Goal: Find specific page/section: Find specific page/section

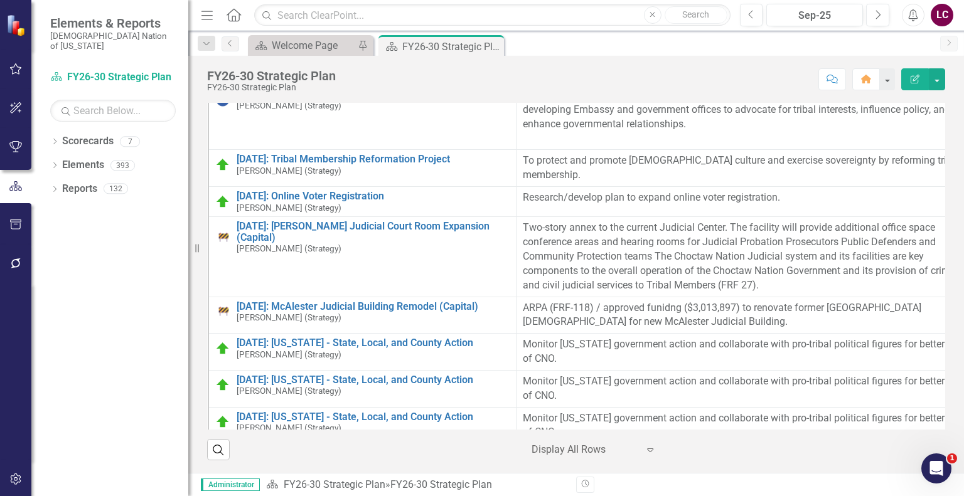
scroll to position [1318, 0]
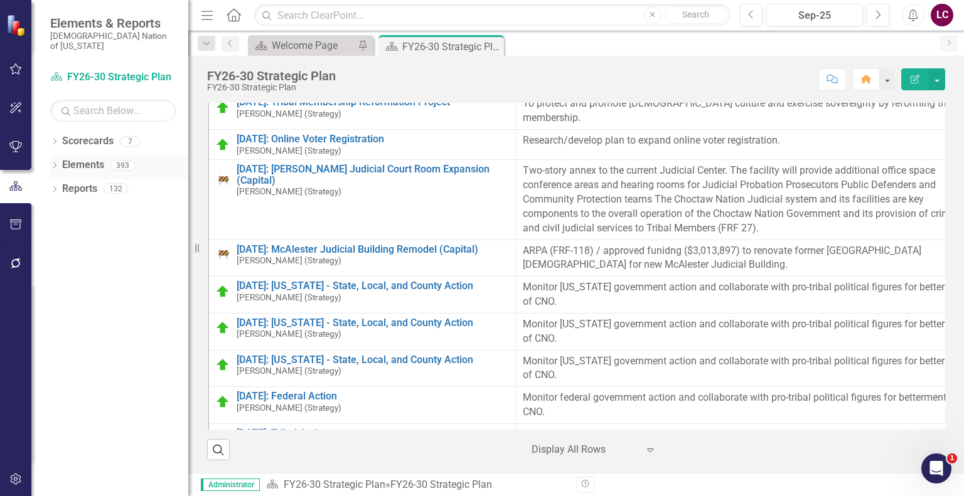
click at [50, 163] on icon "Dropdown" at bounding box center [54, 166] width 9 height 7
click at [89, 158] on link "Elements" at bounding box center [83, 165] width 42 height 14
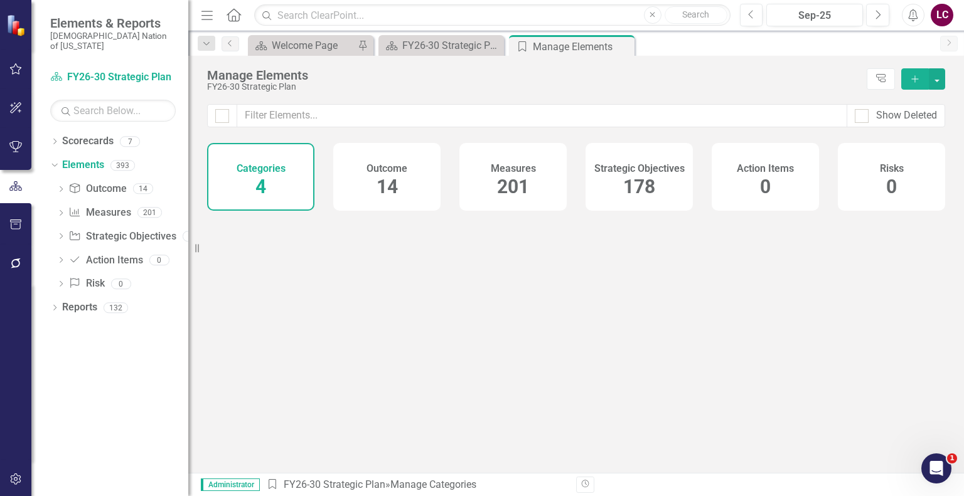
click at [648, 179] on span "178" at bounding box center [639, 187] width 32 height 22
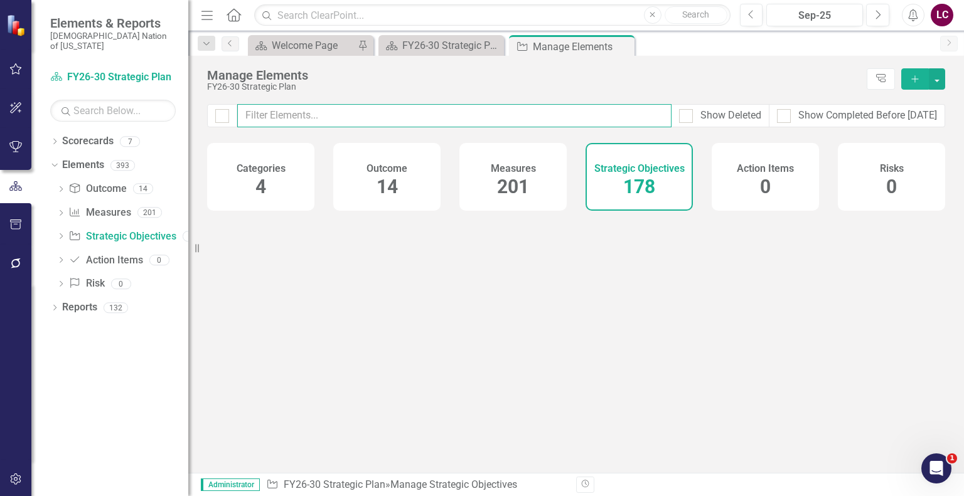
click at [594, 119] on input "text" at bounding box center [454, 115] width 434 height 23
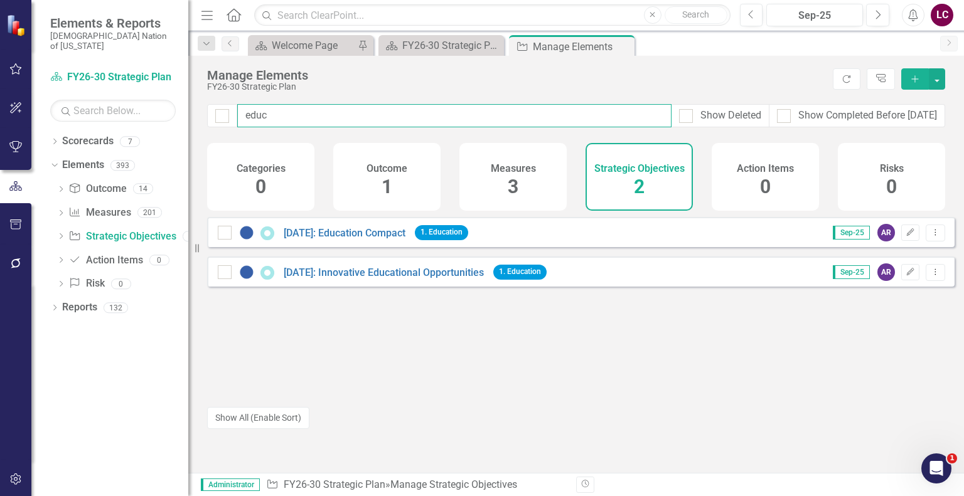
drag, startPoint x: 332, startPoint y: 117, endPoint x: 250, endPoint y: 114, distance: 82.3
click at [236, 116] on div "educ Show Deleted Show Completed Before [DATE]" at bounding box center [576, 115] width 738 height 23
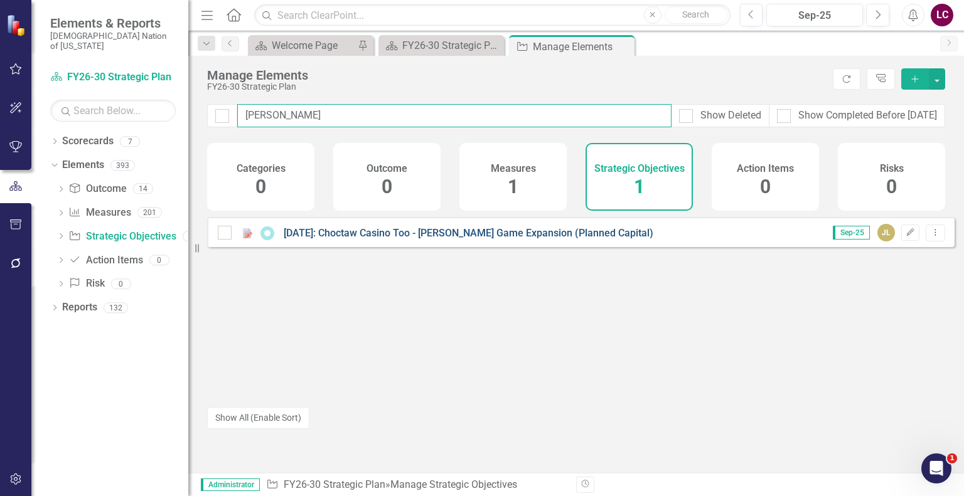
type input "[PERSON_NAME]"
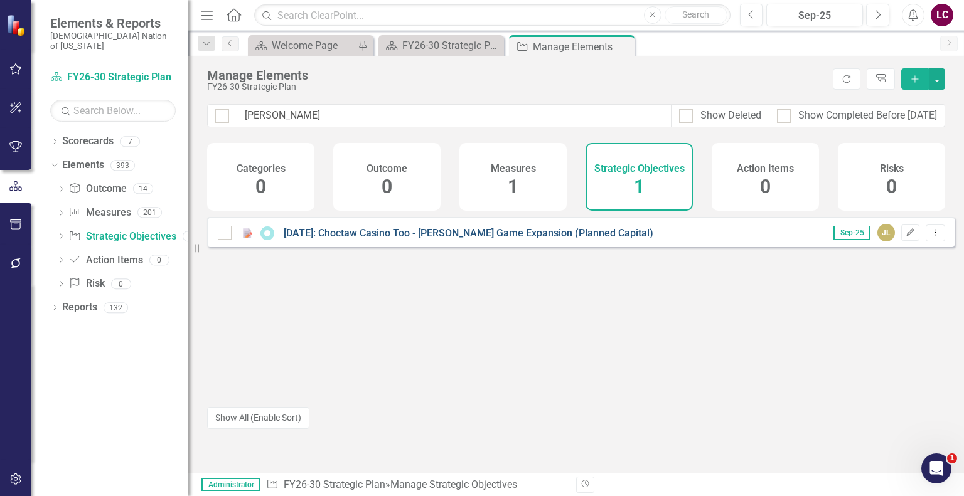
click at [373, 239] on link "[DATE]: Choctaw Casino Too - [PERSON_NAME] Game Expansion (Planned Capital)" at bounding box center [469, 233] width 370 height 12
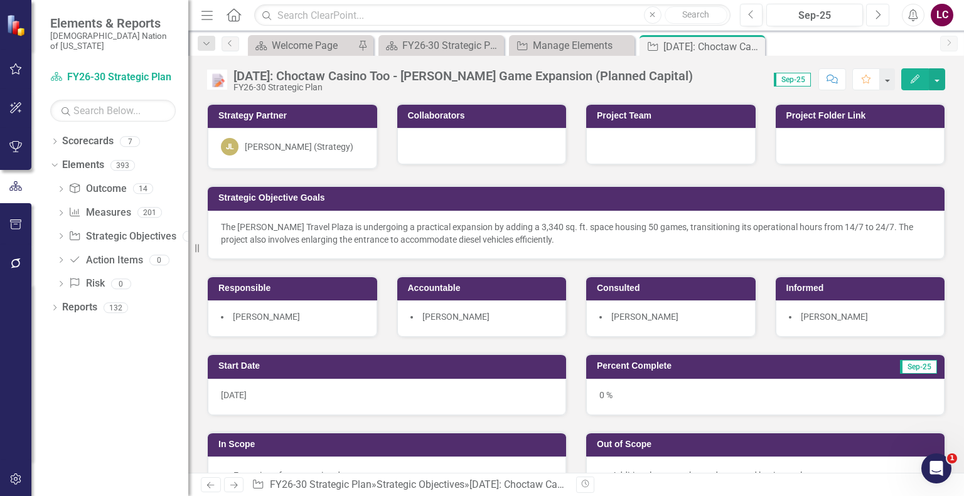
click at [875, 16] on icon "Next" at bounding box center [877, 14] width 7 height 11
click at [751, 19] on icon "Previous" at bounding box center [751, 14] width 7 height 11
click at [79, 158] on link "Elements" at bounding box center [83, 165] width 42 height 14
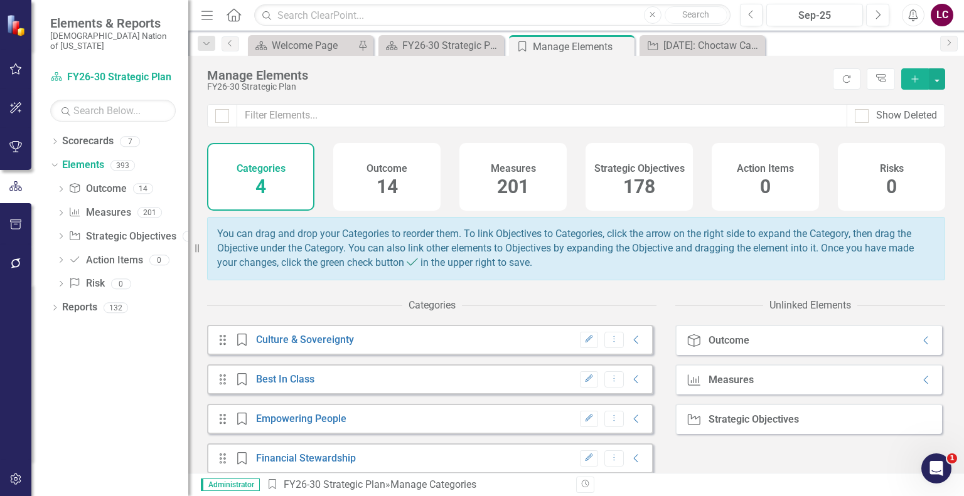
click at [641, 184] on span "178" at bounding box center [639, 187] width 32 height 22
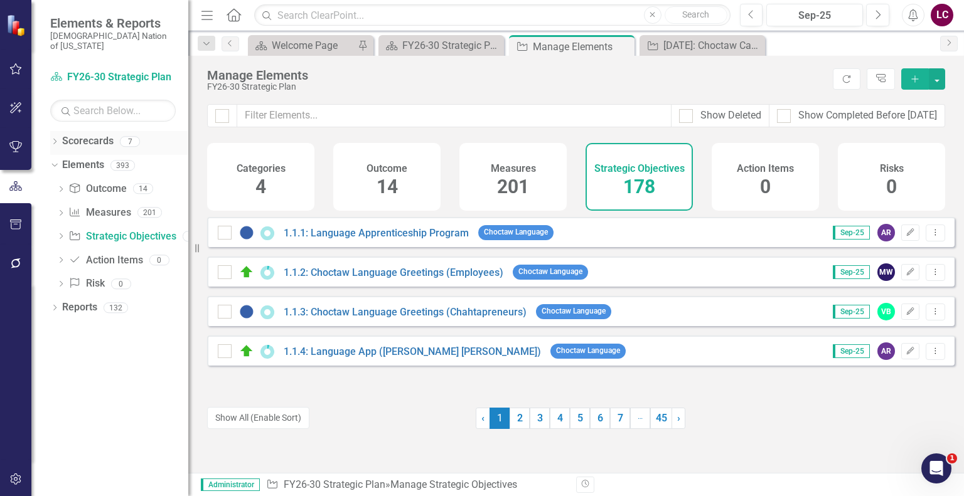
click at [55, 139] on icon at bounding box center [54, 142] width 3 height 6
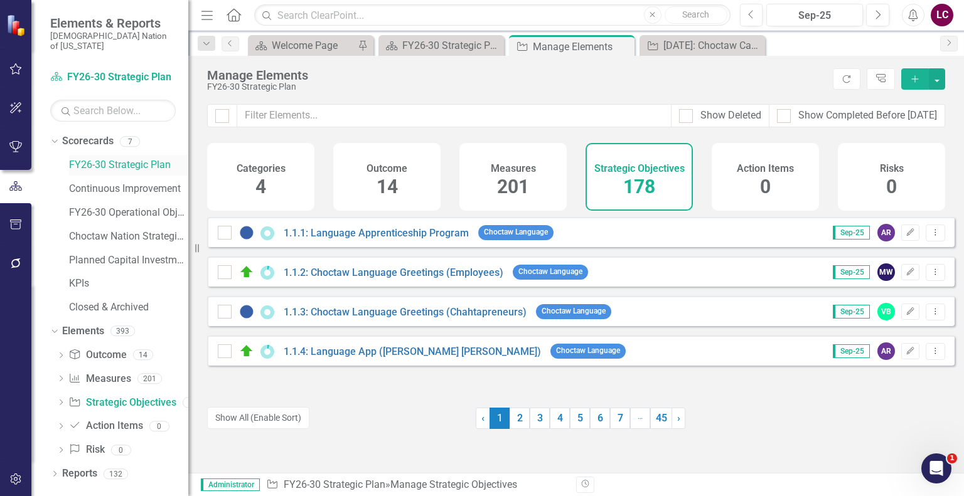
click at [117, 158] on link "FY26-30 Strategic Plan" at bounding box center [128, 165] width 119 height 14
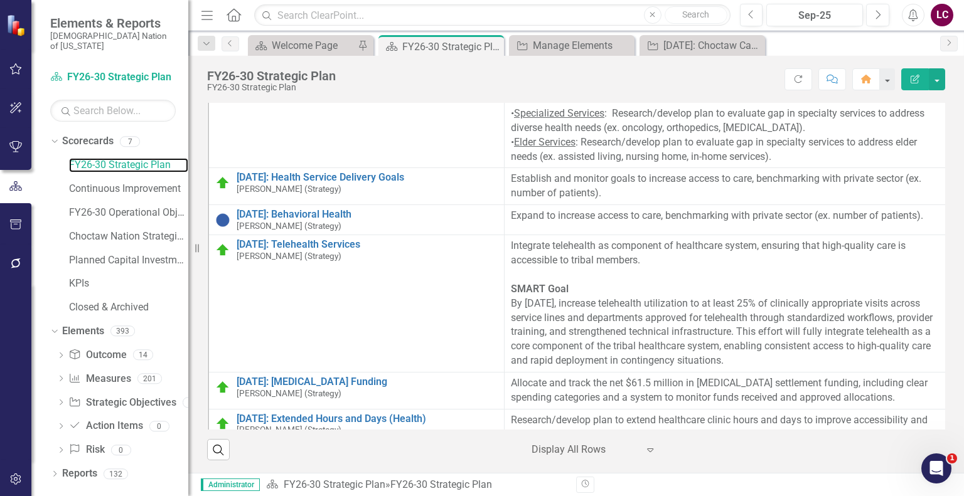
scroll to position [2510, 0]
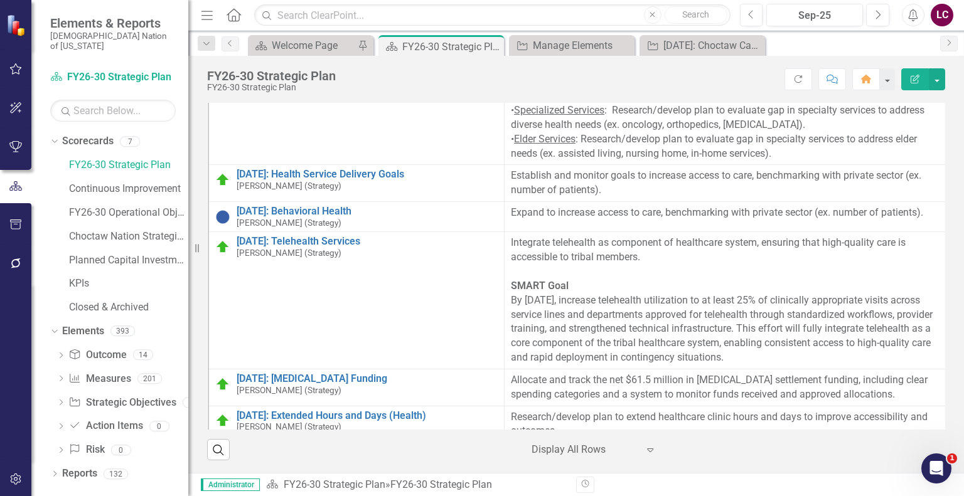
click at [208, 14] on icon "button" at bounding box center [206, 15] width 11 height 9
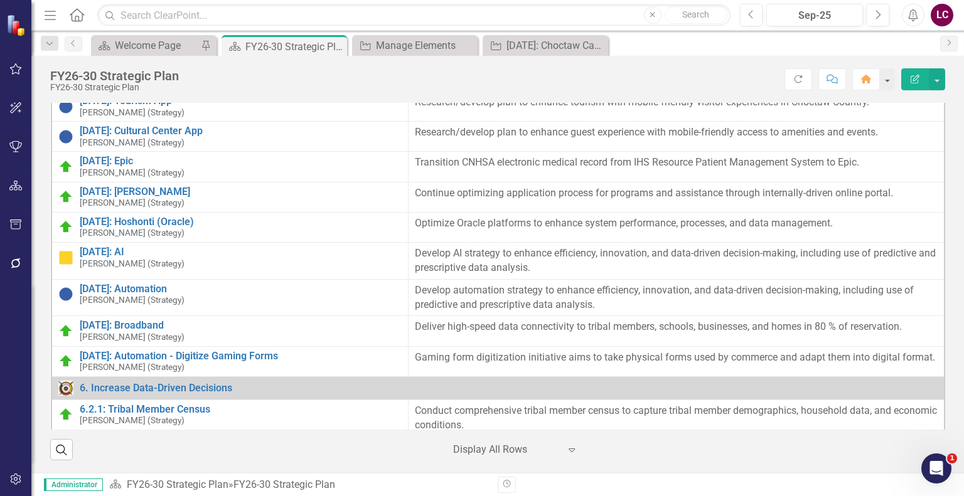
scroll to position [3827, 0]
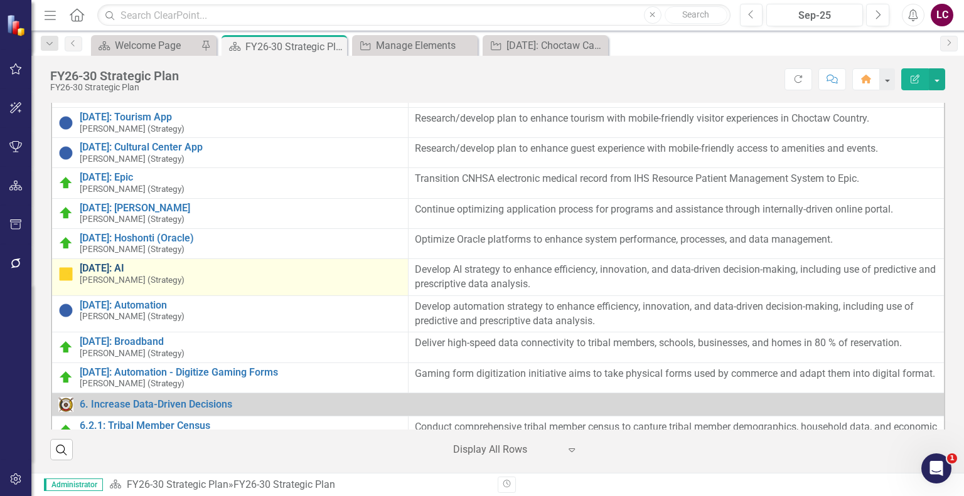
click at [104, 274] on link "[DATE]: AI" at bounding box center [241, 268] width 322 height 11
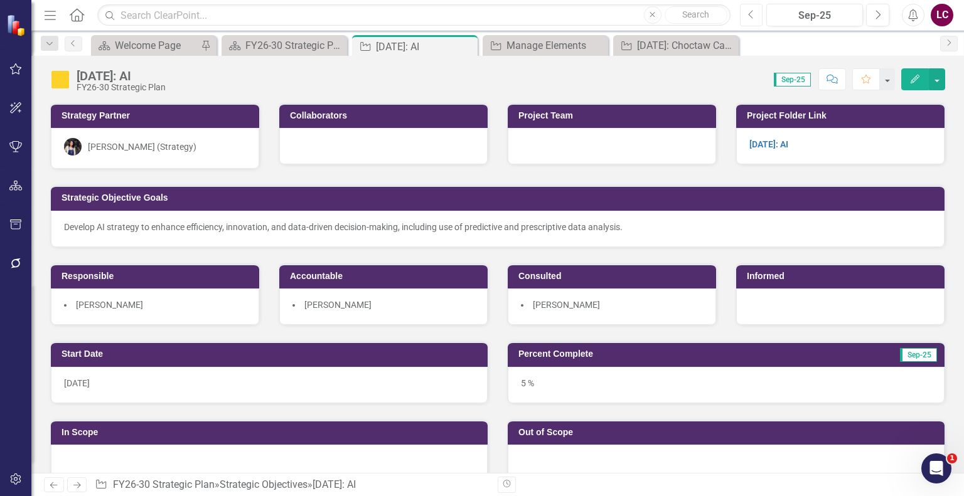
click at [753, 16] on icon "Previous" at bounding box center [751, 14] width 7 height 11
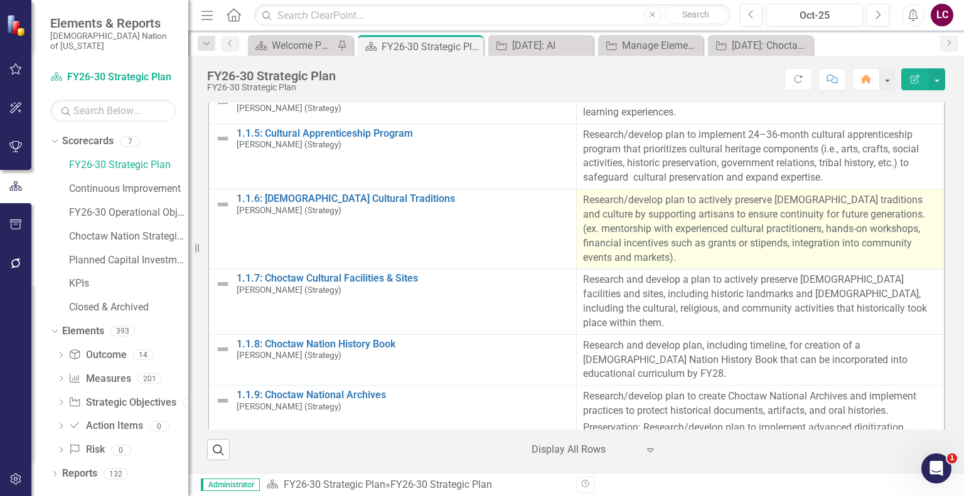
scroll to position [251, 0]
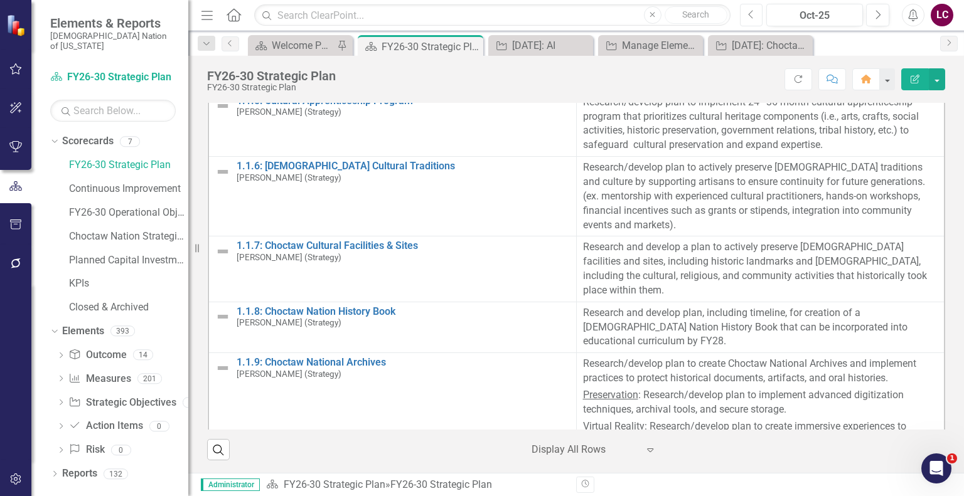
click at [749, 15] on icon "button" at bounding box center [750, 14] width 5 height 9
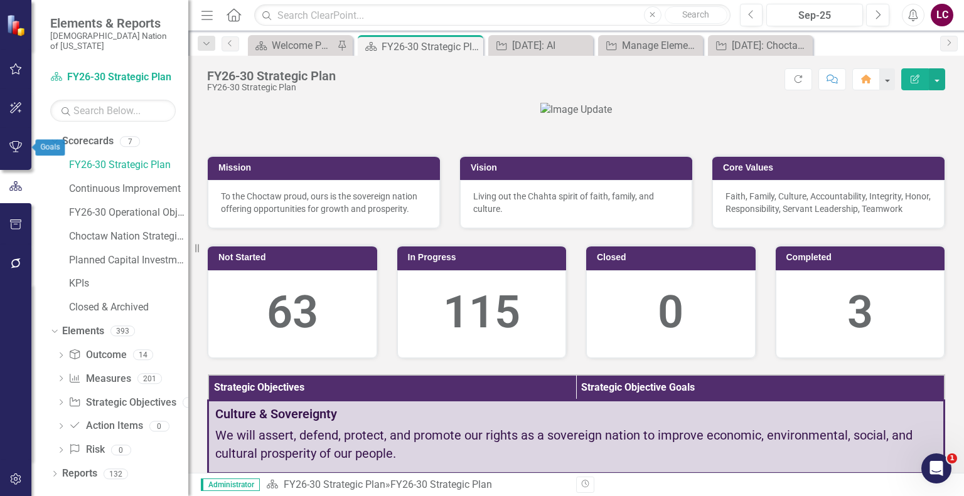
click at [14, 263] on icon "button" at bounding box center [15, 264] width 13 height 10
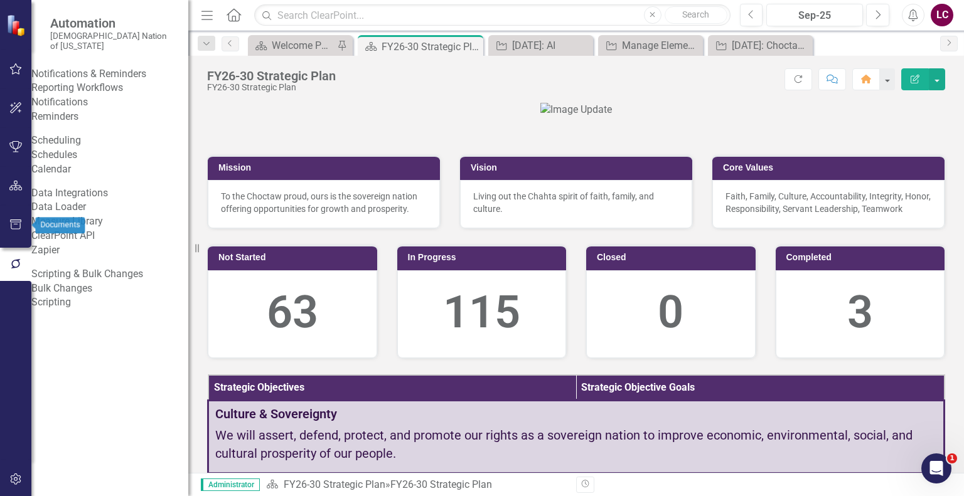
click at [16, 226] on icon "button" at bounding box center [15, 225] width 13 height 10
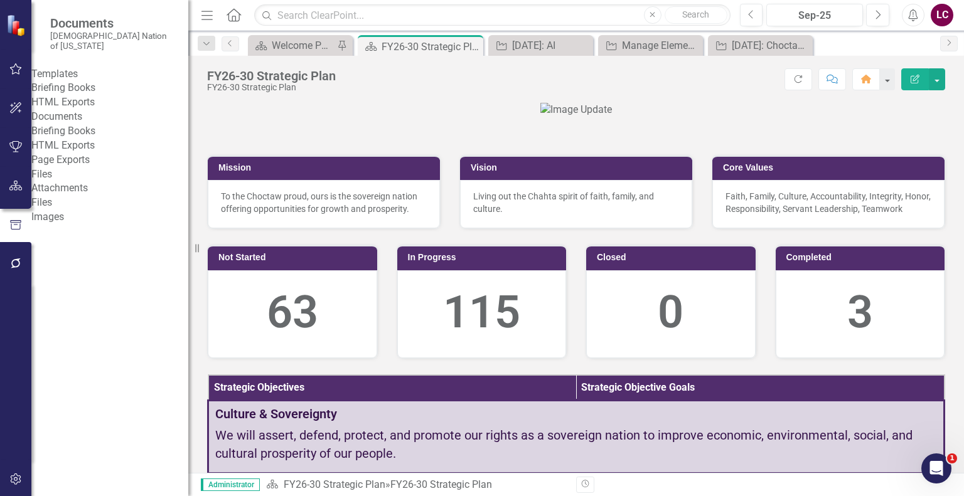
click at [79, 110] on link "HTML Exports" at bounding box center [109, 102] width 157 height 14
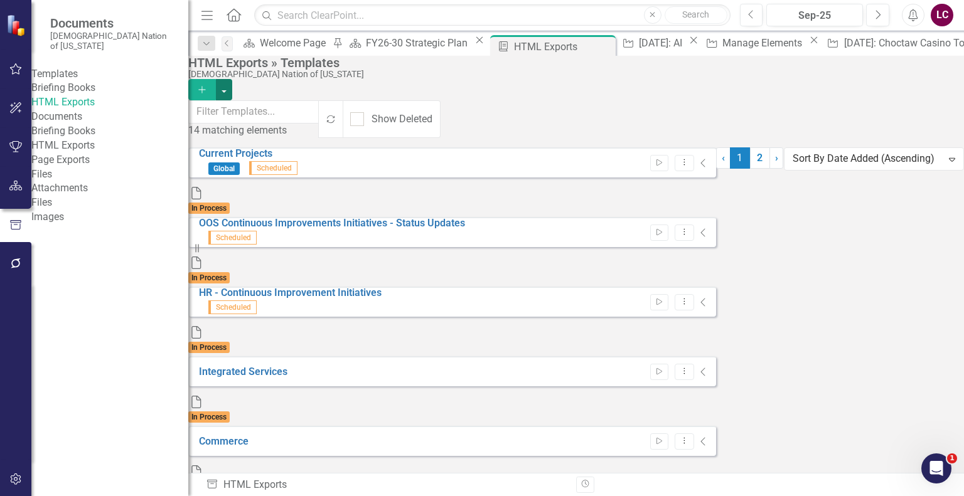
click at [232, 81] on button "button" at bounding box center [224, 89] width 16 height 21
click at [873, 70] on div "HTML Exports » Templates" at bounding box center [572, 63] width 769 height 14
click at [750, 169] on link "2" at bounding box center [760, 157] width 20 height 21
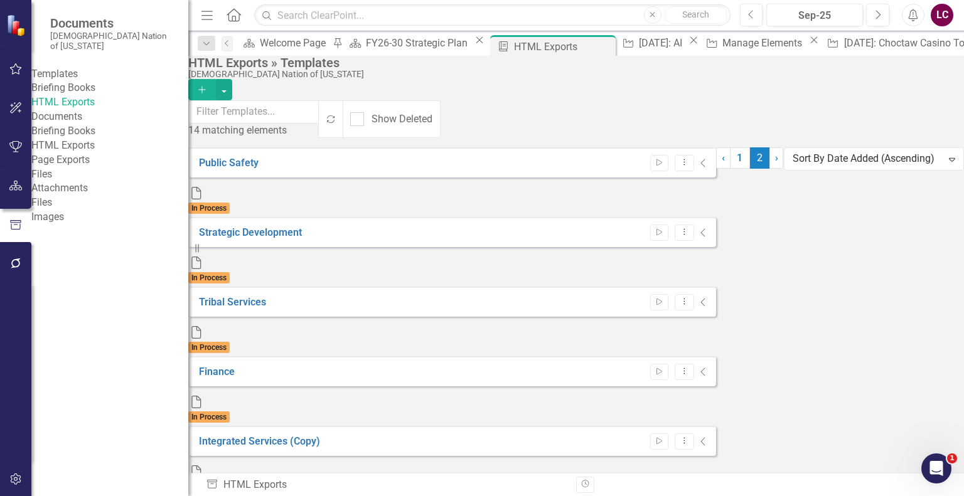
click at [848, 425] on link "Edit Edit Template" at bounding box center [849, 423] width 116 height 23
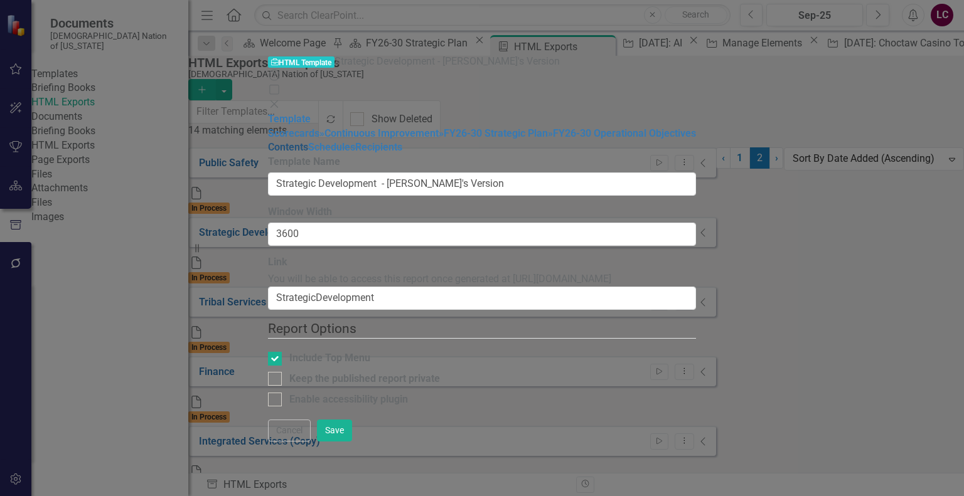
click at [268, 153] on link "Contents" at bounding box center [288, 147] width 40 height 12
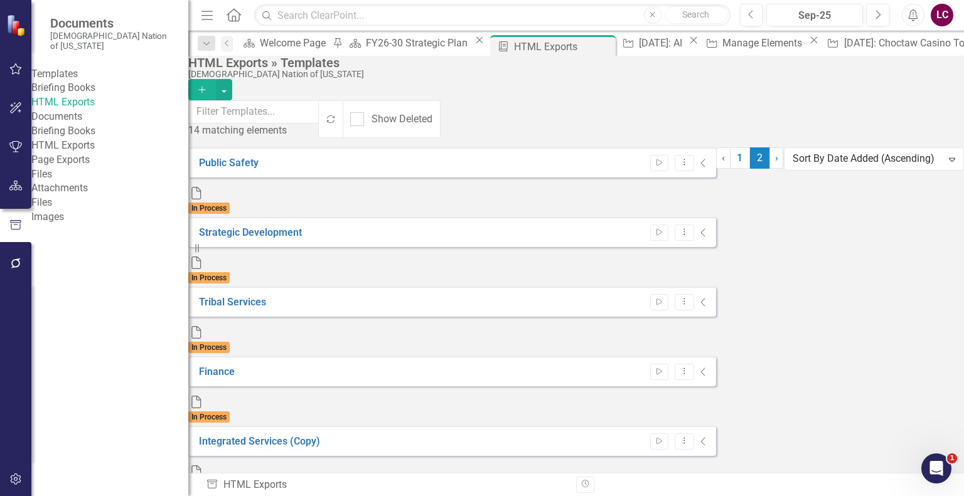
click at [868, 421] on link "Edit Edit Template" at bounding box center [849, 423] width 116 height 23
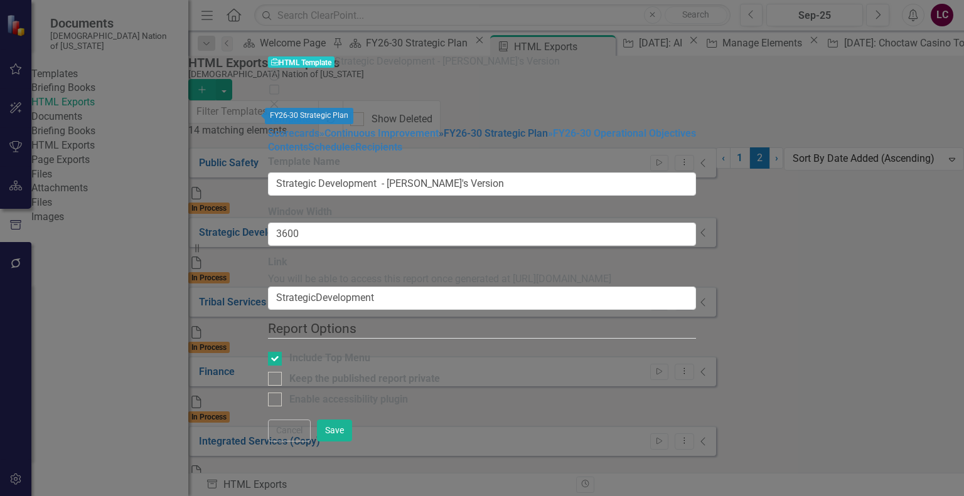
click at [439, 127] on link "» FY26-30 Strategic Plan" at bounding box center [493, 133] width 109 height 12
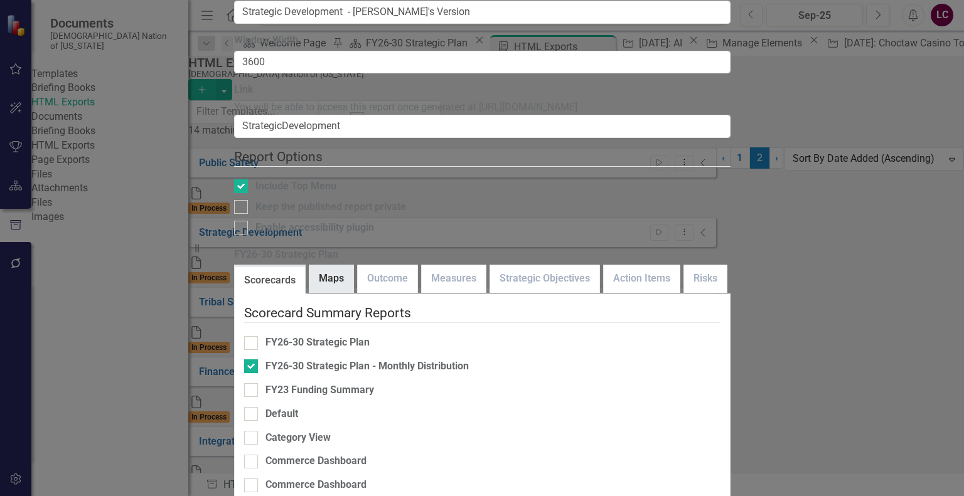
click at [353, 265] on link "Maps" at bounding box center [331, 278] width 44 height 27
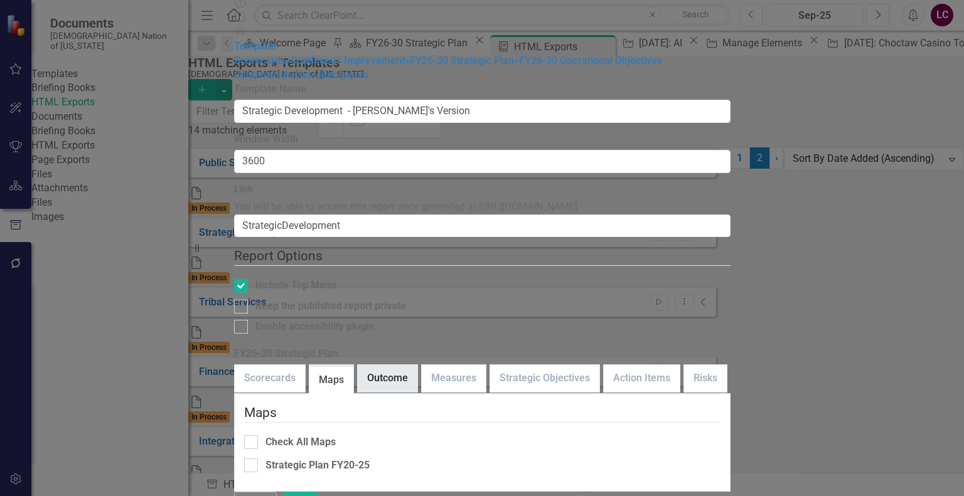
click at [417, 365] on link "Outcome" at bounding box center [388, 378] width 60 height 27
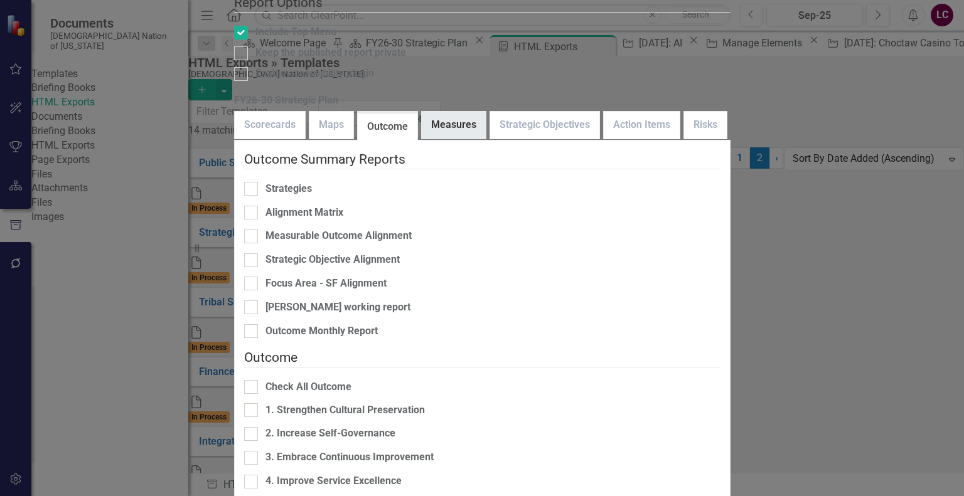
click at [486, 112] on link "Measures" at bounding box center [454, 125] width 64 height 27
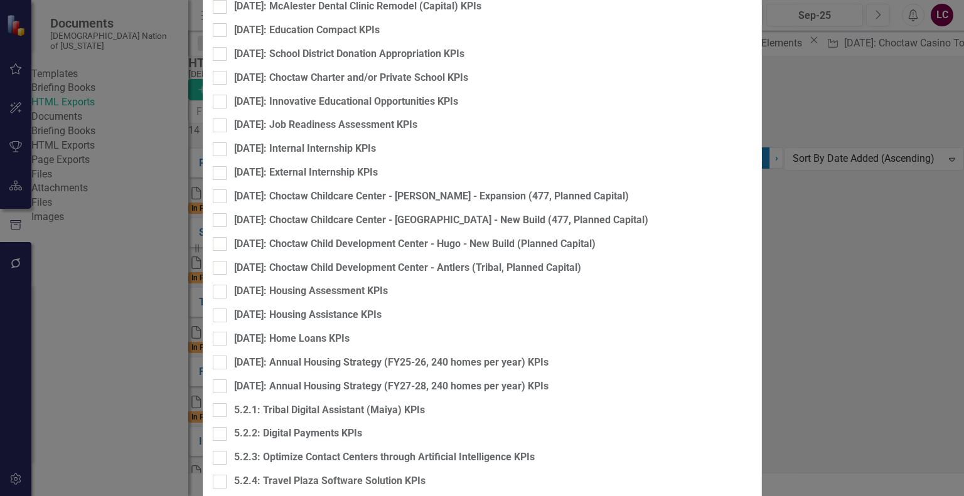
scroll to position [1882, 0]
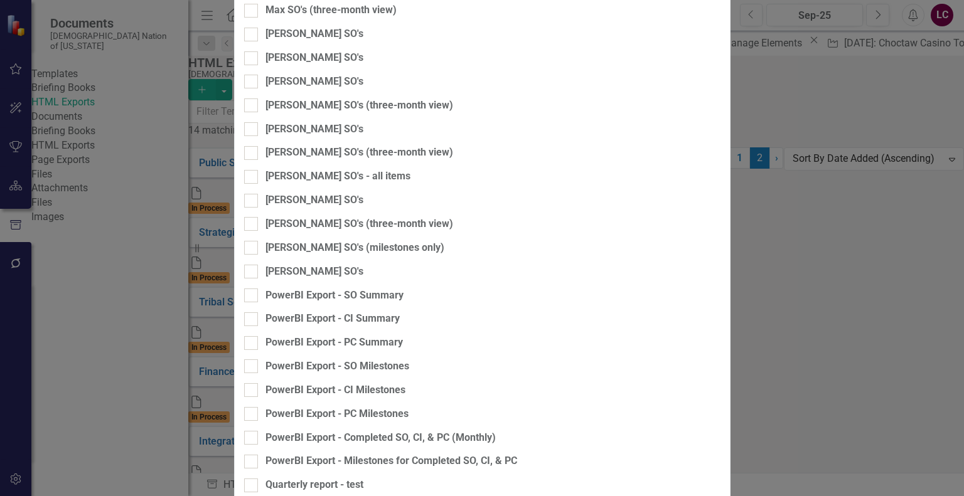
scroll to position [0, 0]
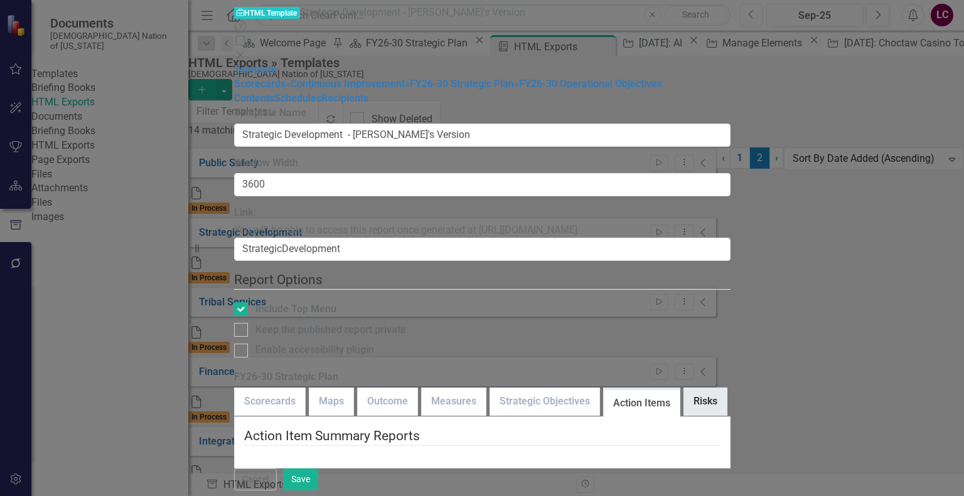
click at [727, 388] on link "Risks" at bounding box center [705, 401] width 43 height 27
click at [597, 388] on link "Strategic Objectives" at bounding box center [544, 401] width 109 height 27
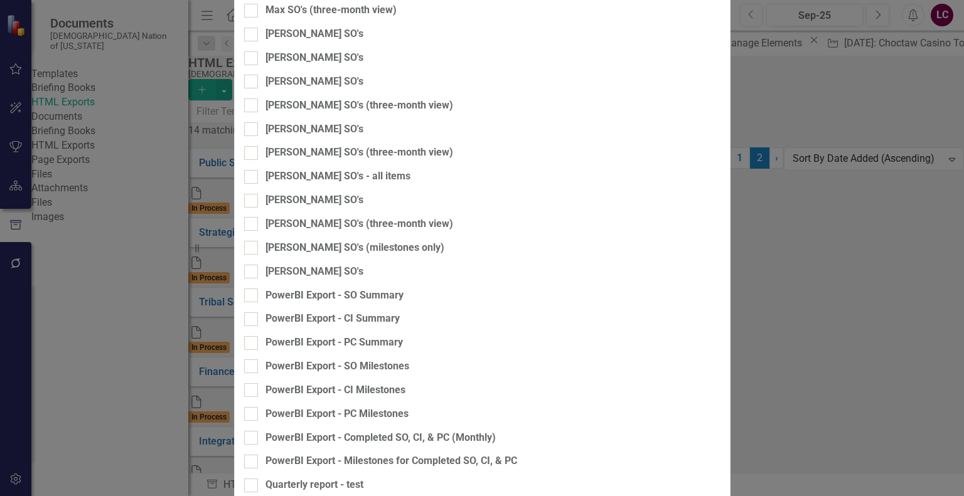
scroll to position [2212, 0]
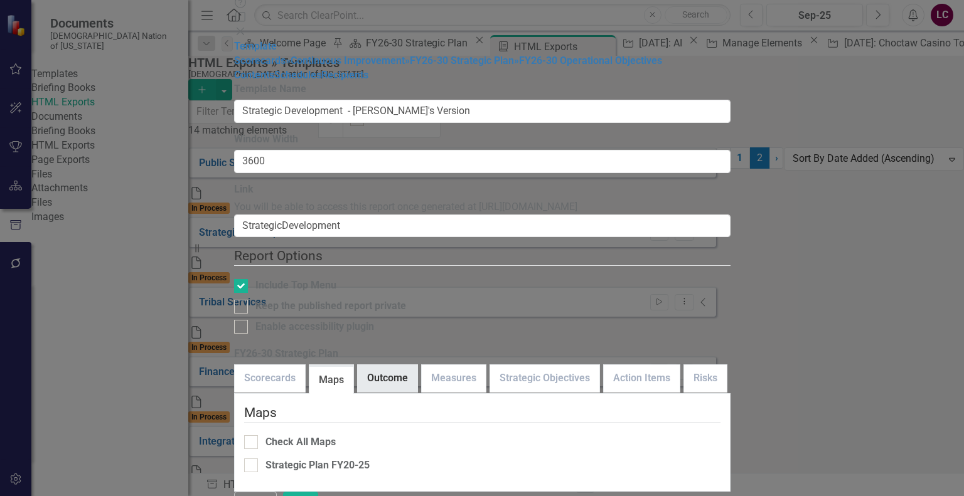
click at [417, 365] on link "Outcome" at bounding box center [388, 378] width 60 height 27
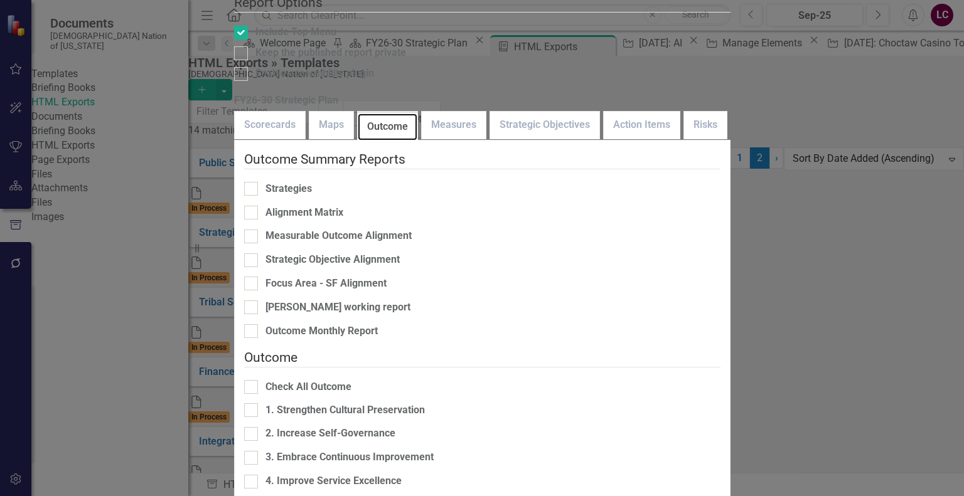
scroll to position [125, 0]
click at [486, 112] on link "Measures" at bounding box center [454, 125] width 64 height 27
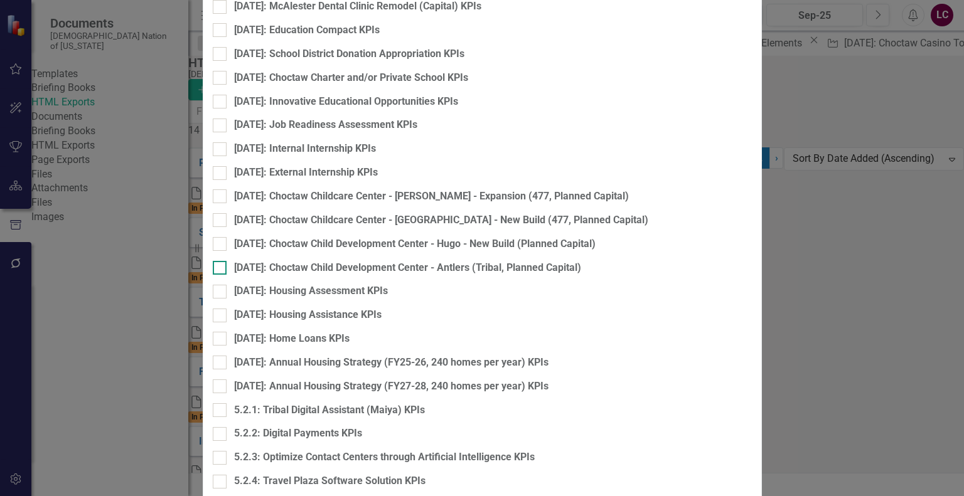
scroll to position [2133, 0]
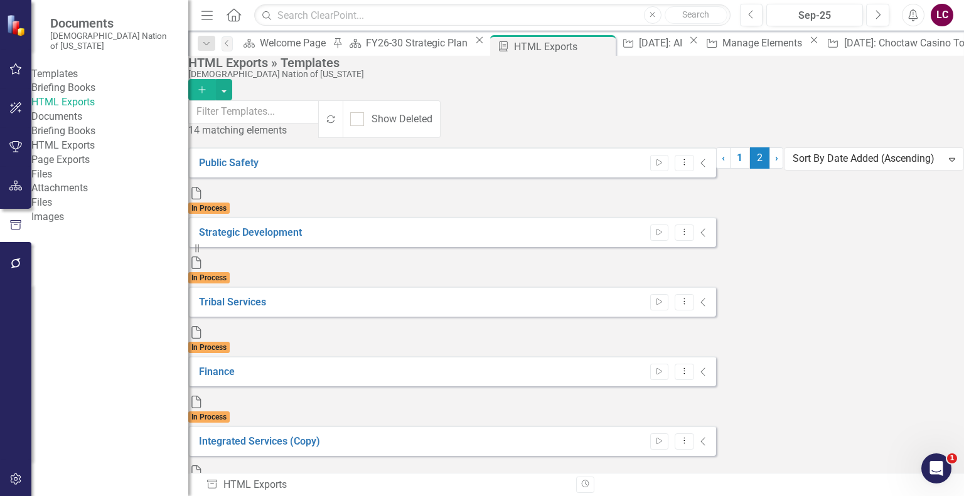
click at [233, 18] on icon "Home" at bounding box center [233, 14] width 16 height 13
